Goal: Communication & Community: Share content

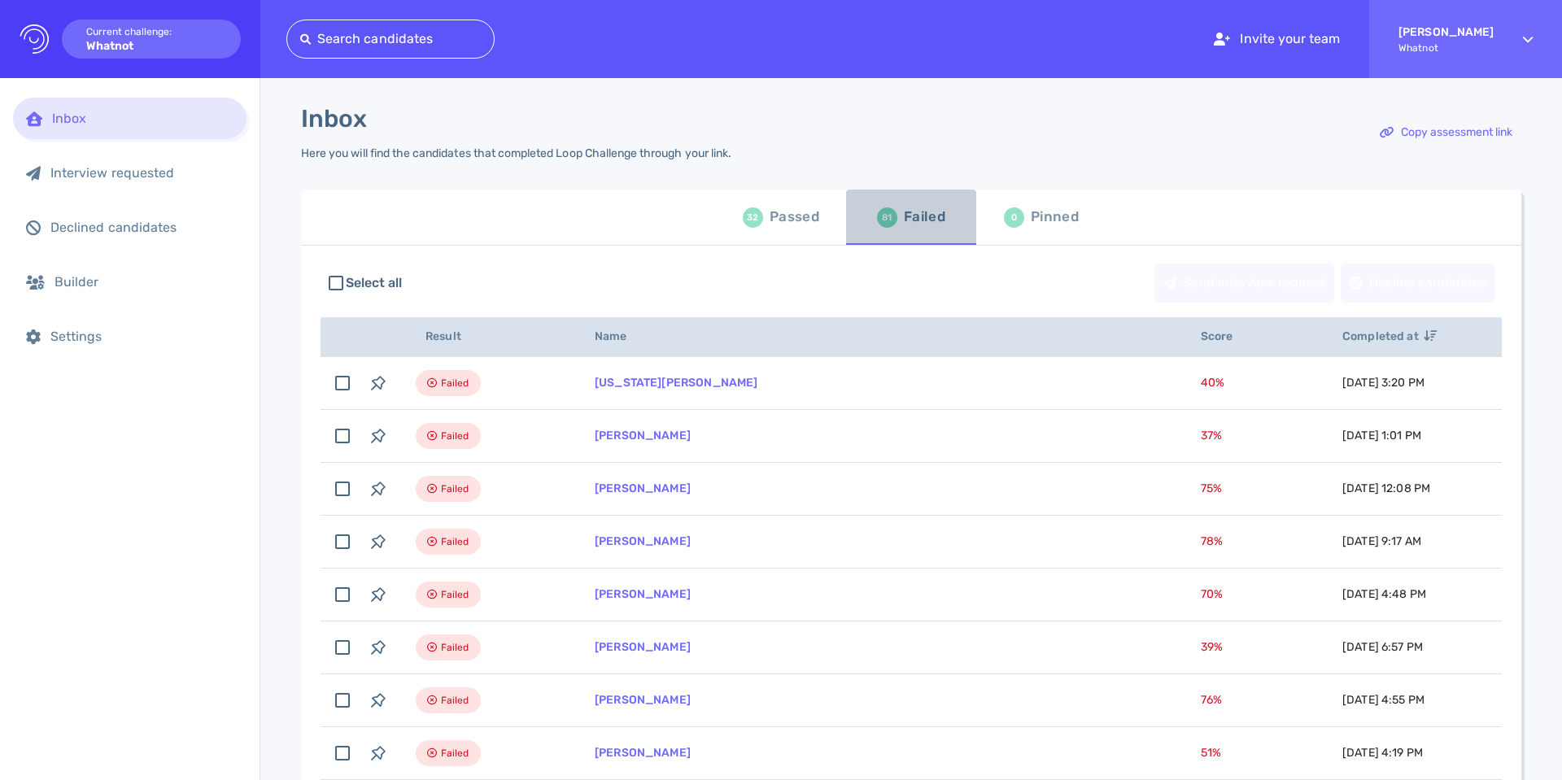
click at [919, 215] on div "Failed" at bounding box center [924, 217] width 41 height 24
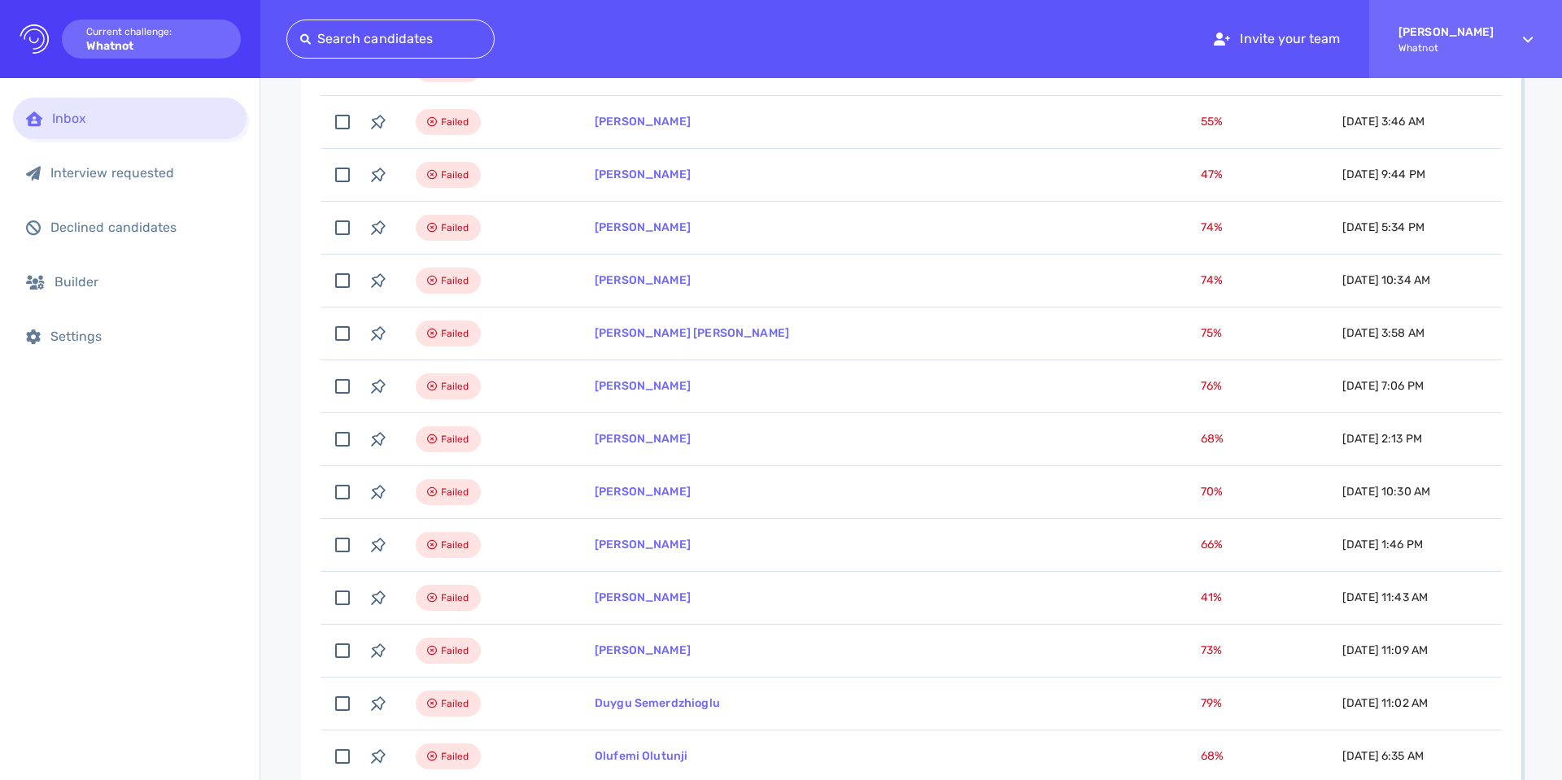
scroll to position [1012, 0]
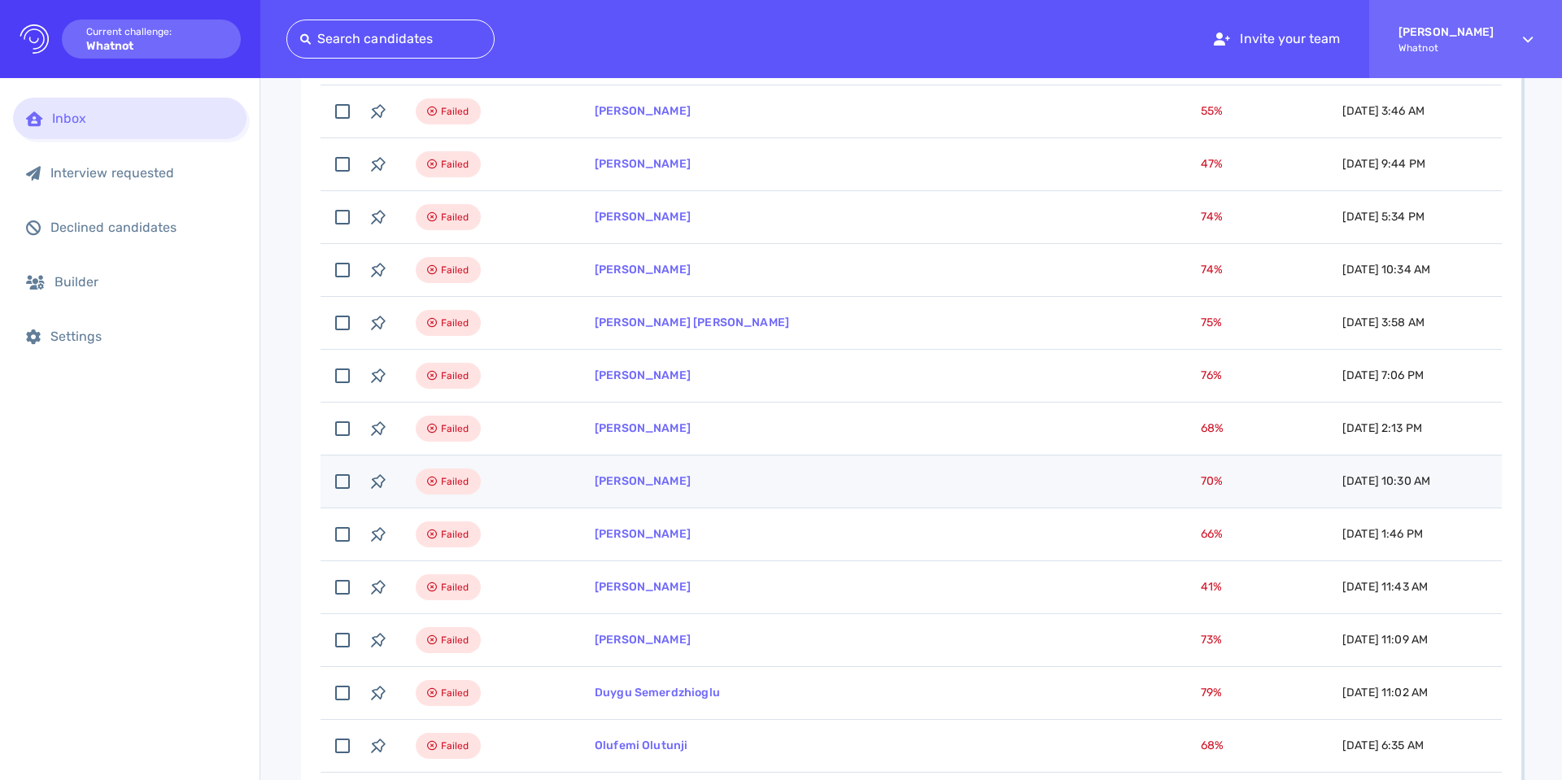
click at [639, 491] on td "[PERSON_NAME]" at bounding box center [878, 482] width 606 height 53
click at [618, 490] on td "[PERSON_NAME]" at bounding box center [878, 482] width 606 height 53
checkbox input "false"
click at [619, 488] on link "[PERSON_NAME]" at bounding box center [643, 481] width 96 height 14
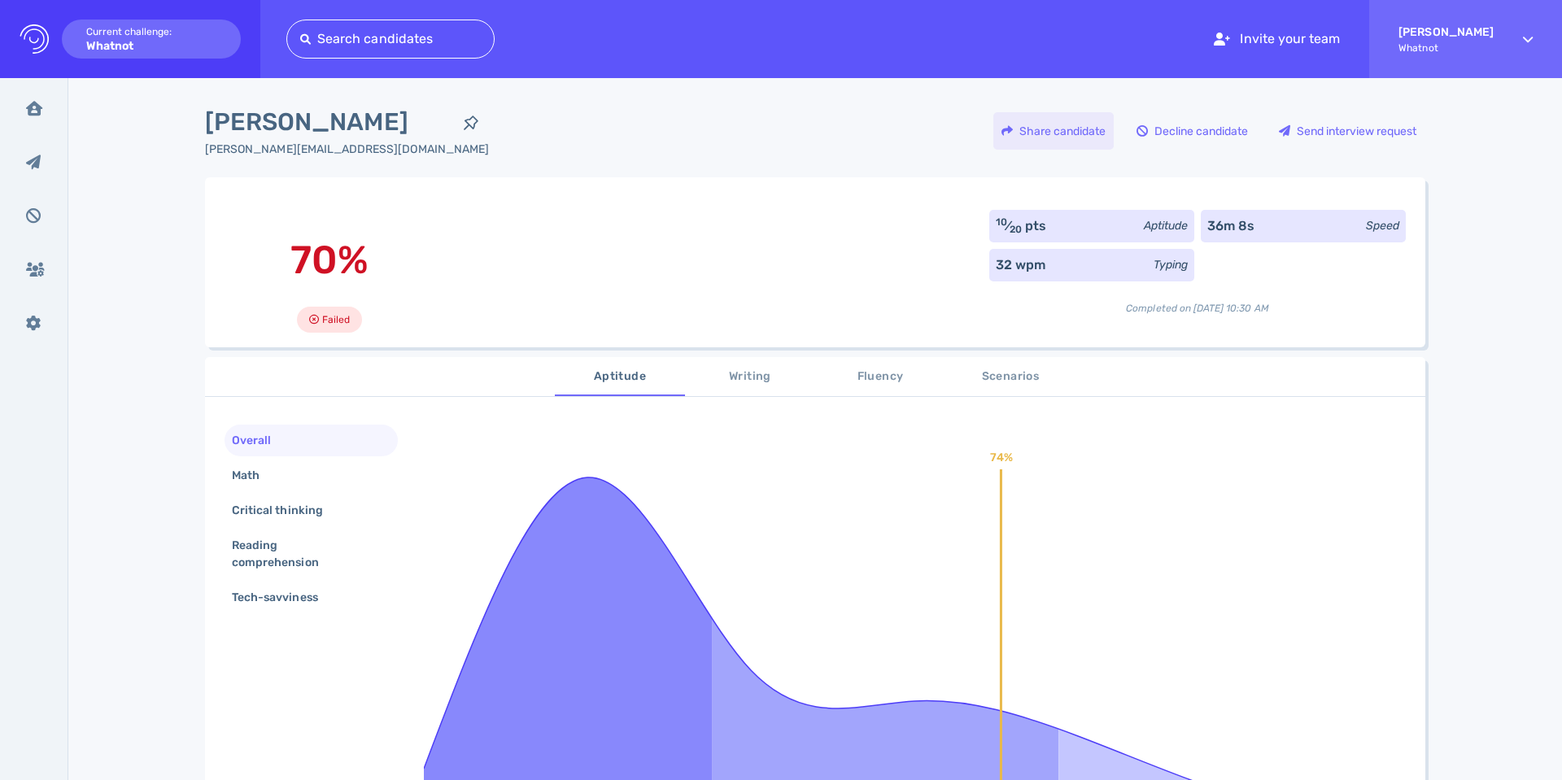
click at [1047, 128] on div "Share candidate" at bounding box center [1053, 130] width 120 height 37
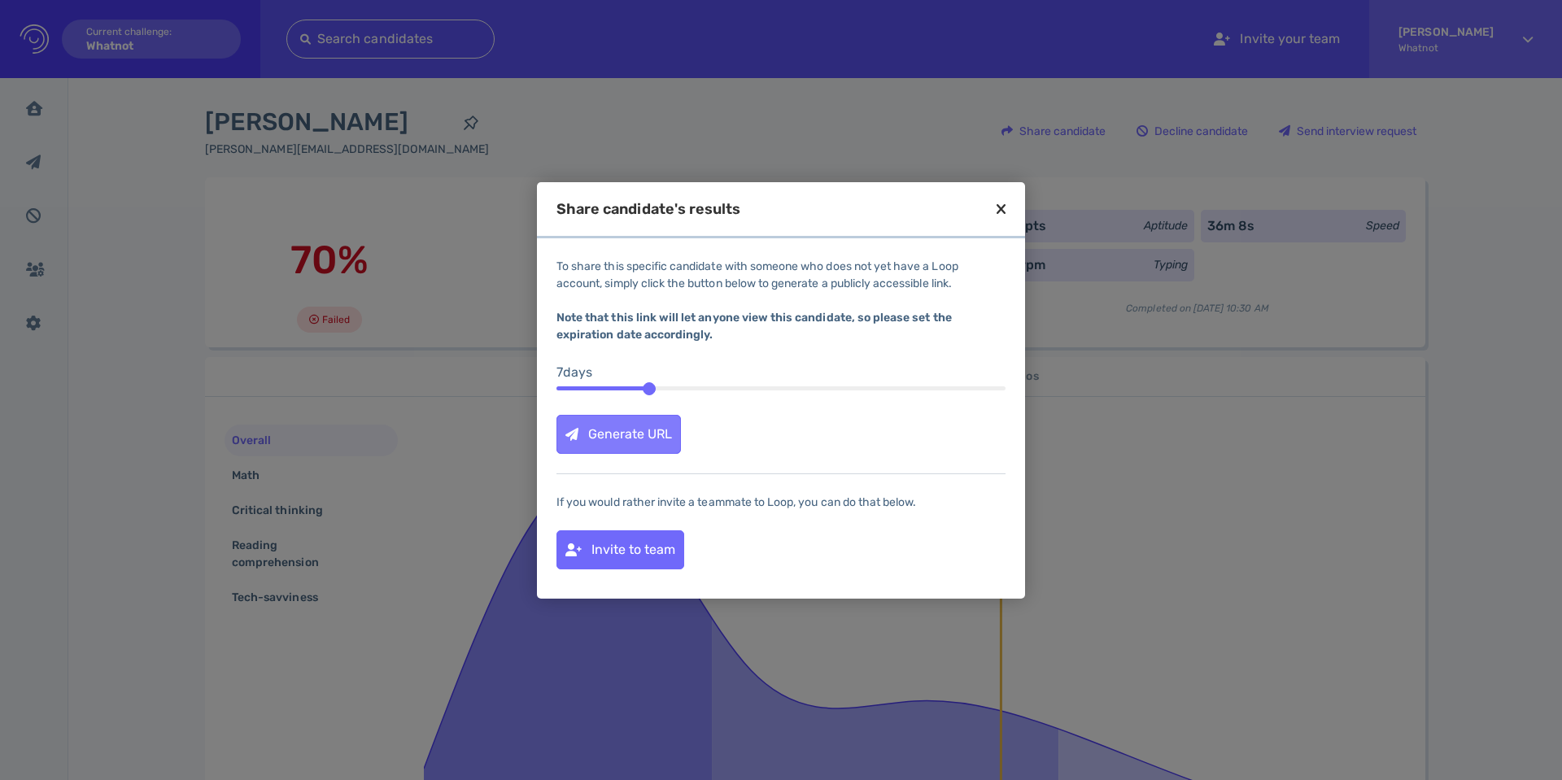
click at [620, 427] on div "Generate URL" at bounding box center [618, 434] width 123 height 37
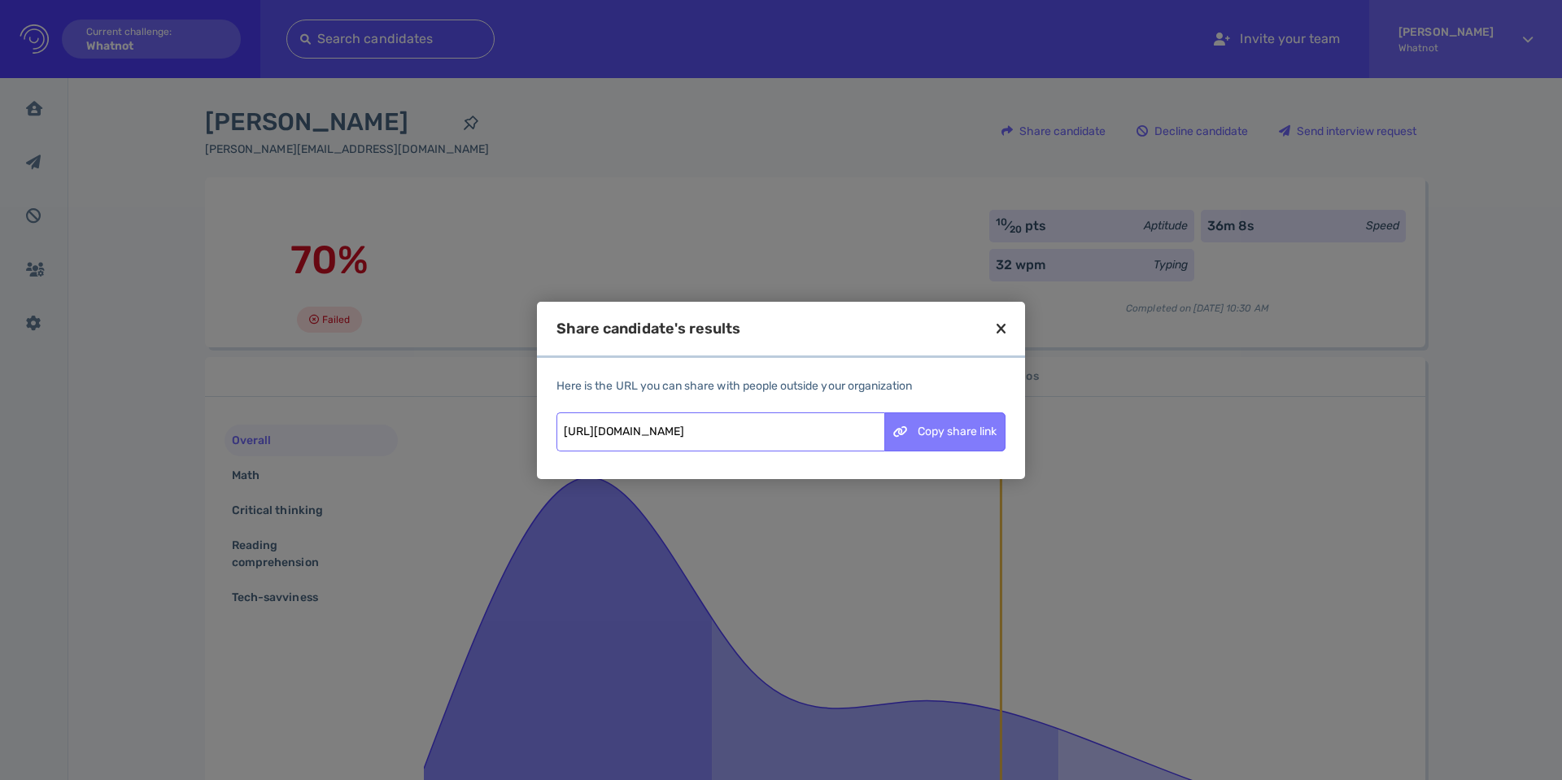
click at [953, 435] on div "Copy share link" at bounding box center [945, 431] width 120 height 37
drag, startPoint x: 271, startPoint y: 56, endPoint x: 256, endPoint y: 44, distance: 19.1
click at [269, 55] on div at bounding box center [781, 390] width 1562 height 780
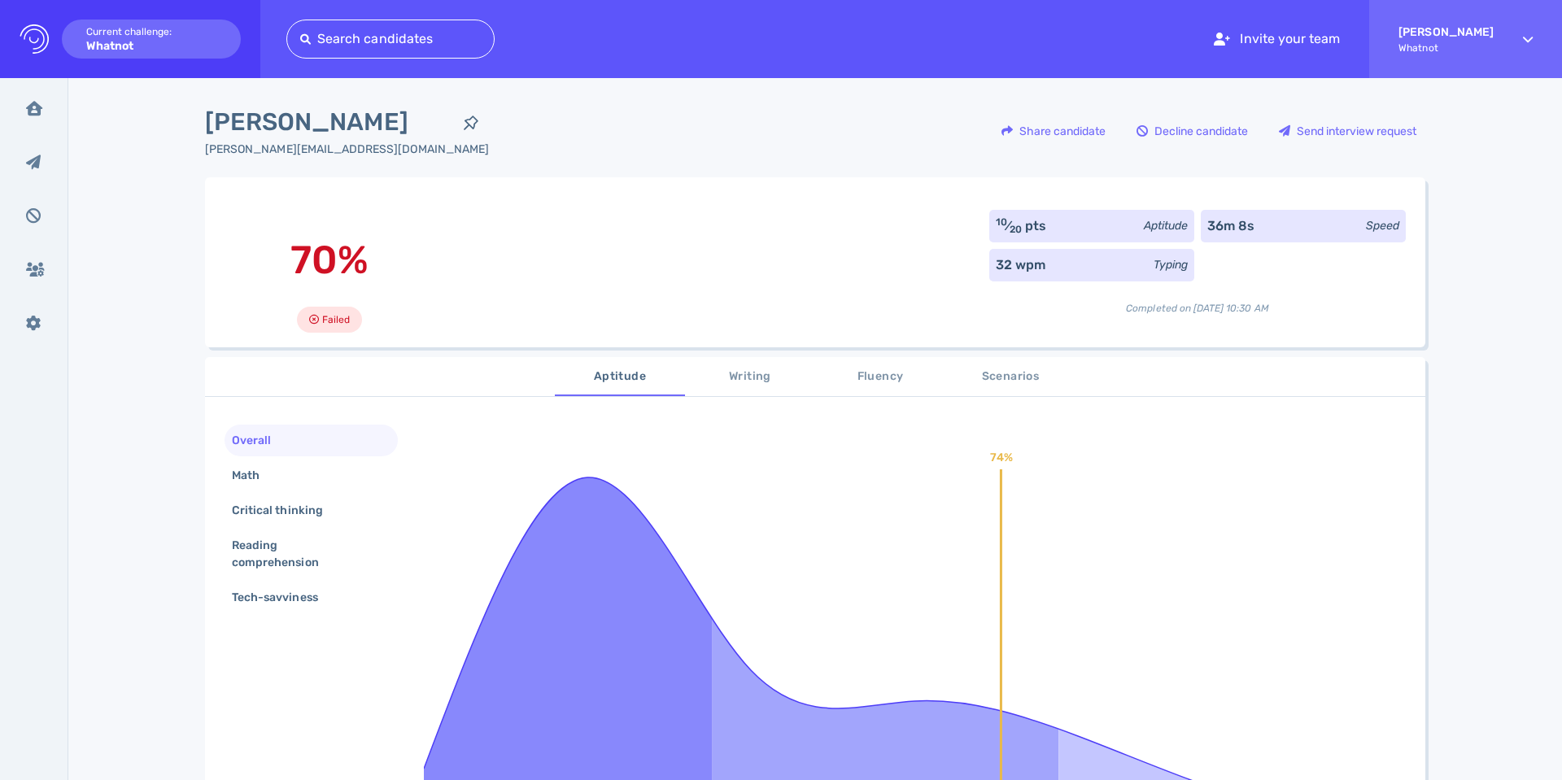
click at [524, 181] on div "70% Failed 10 ⁄ 20 pts Aptitude 36m 8s Speed 32 wpm Typing Completed on August …" at bounding box center [815, 262] width 1220 height 170
